Goal: Find specific page/section

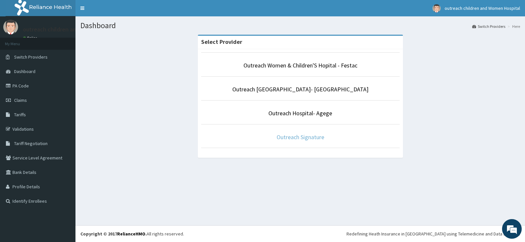
click at [295, 134] on link "Outreach Signature" at bounding box center [301, 138] width 48 height 8
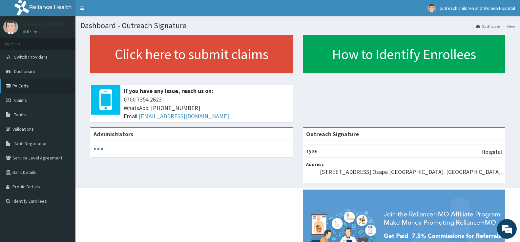
click at [18, 83] on link "PA Code" at bounding box center [37, 86] width 75 height 14
